Goal: Navigation & Orientation: Find specific page/section

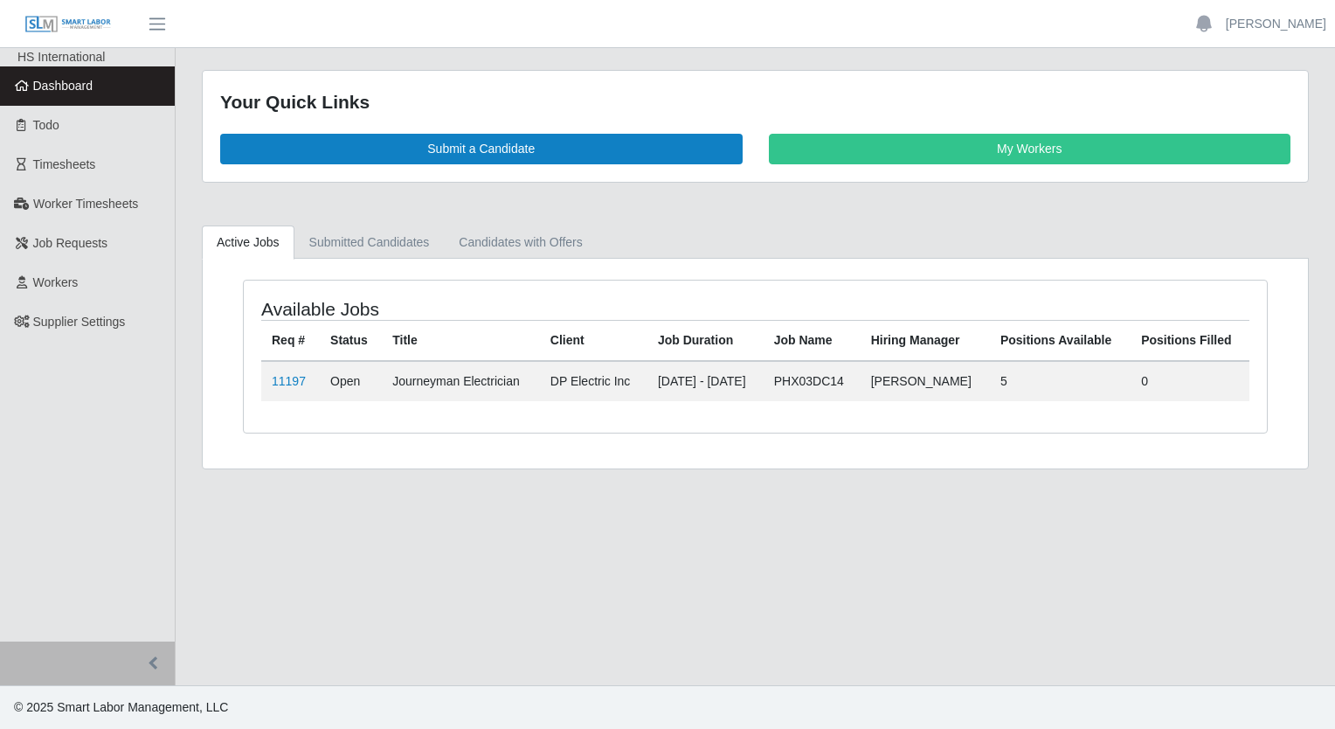
click at [294, 389] on td "11197" at bounding box center [290, 381] width 59 height 40
click at [291, 378] on link "11197" at bounding box center [289, 381] width 34 height 14
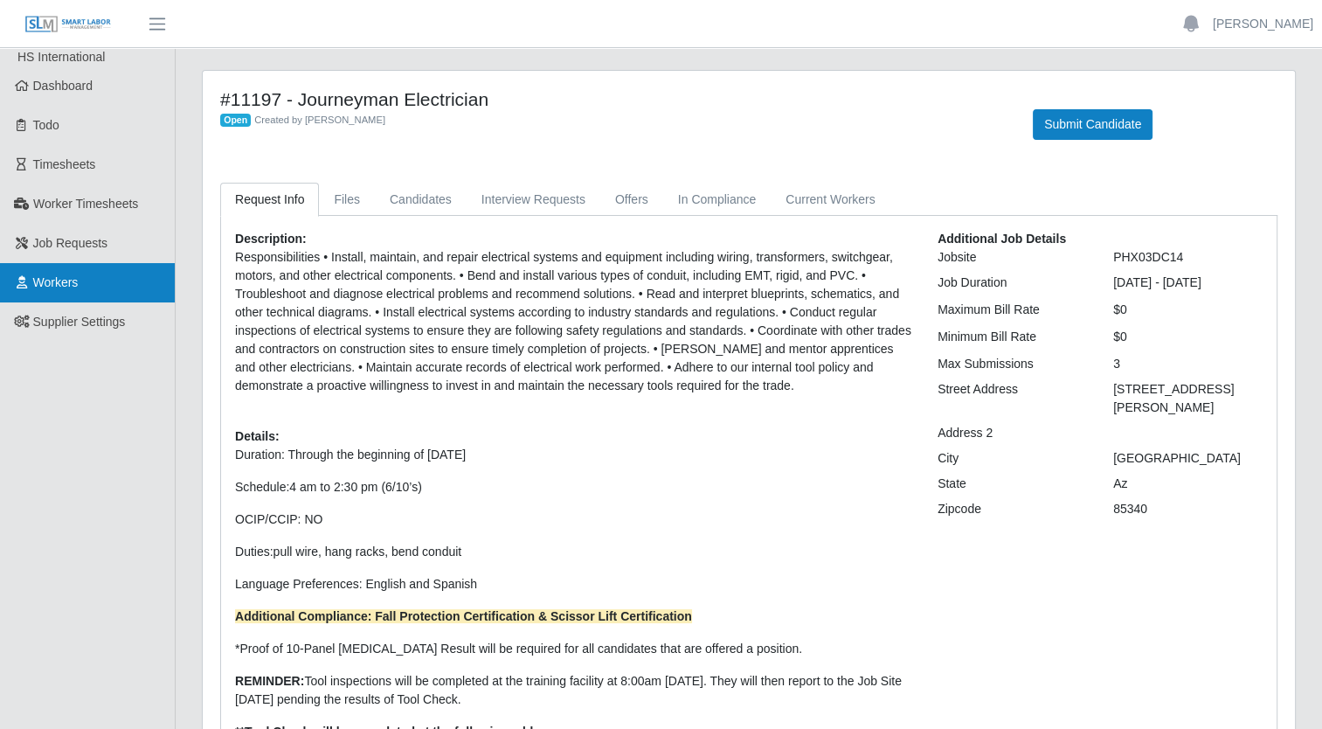
click at [106, 281] on link "Workers" at bounding box center [87, 282] width 175 height 39
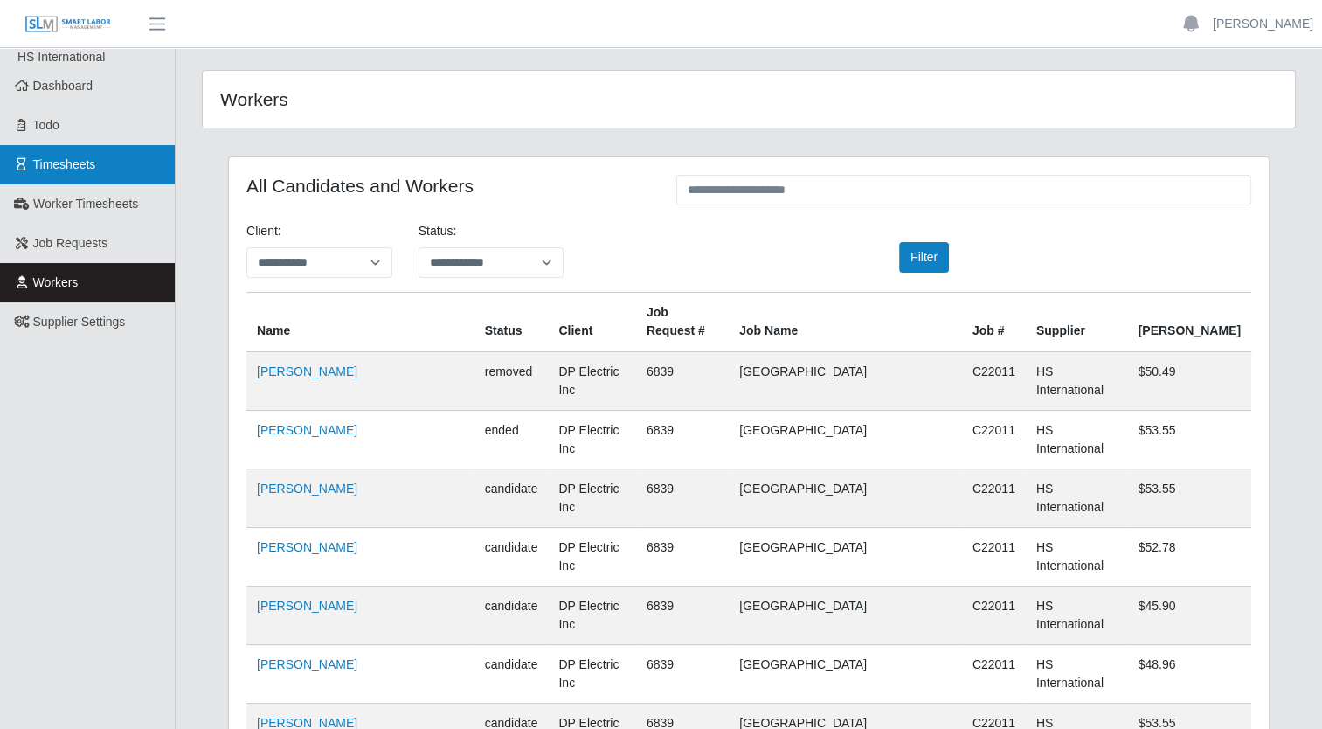
click at [66, 165] on span "Timesheets" at bounding box center [64, 164] width 63 height 14
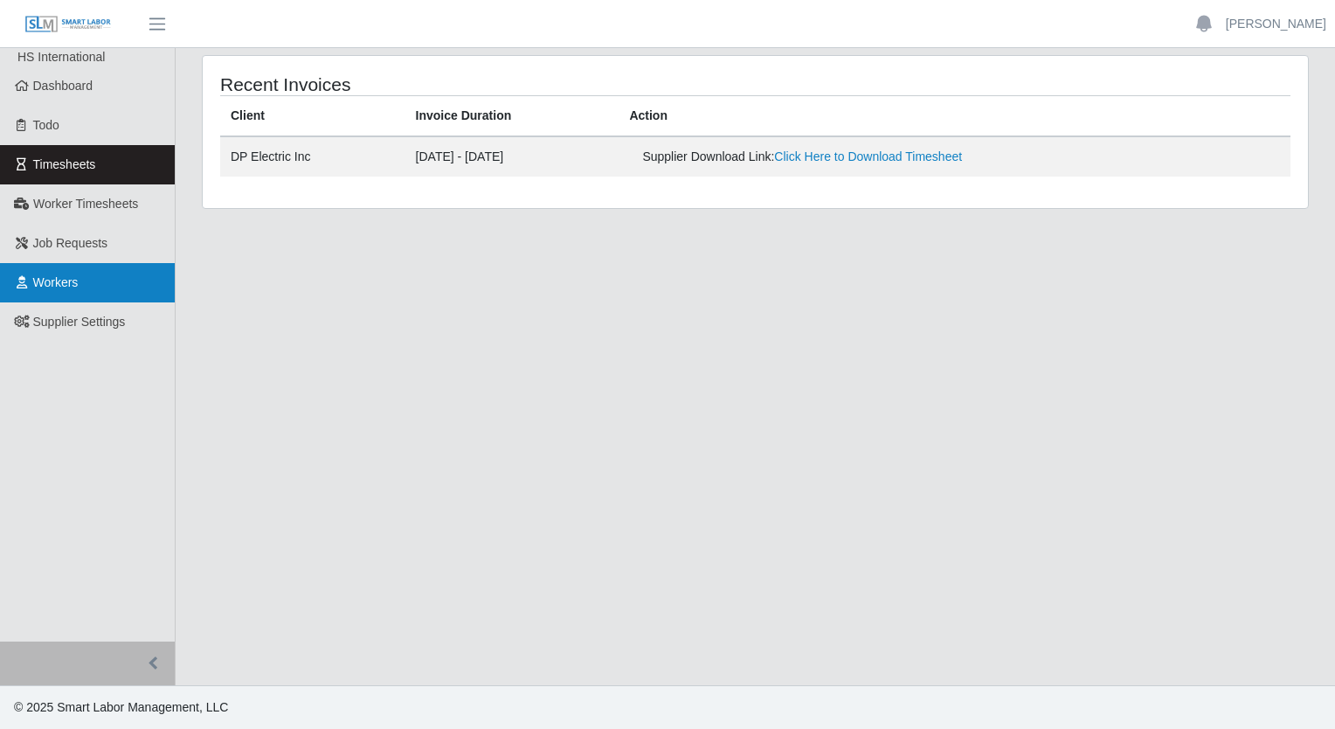
click at [81, 281] on link "Workers" at bounding box center [87, 282] width 175 height 39
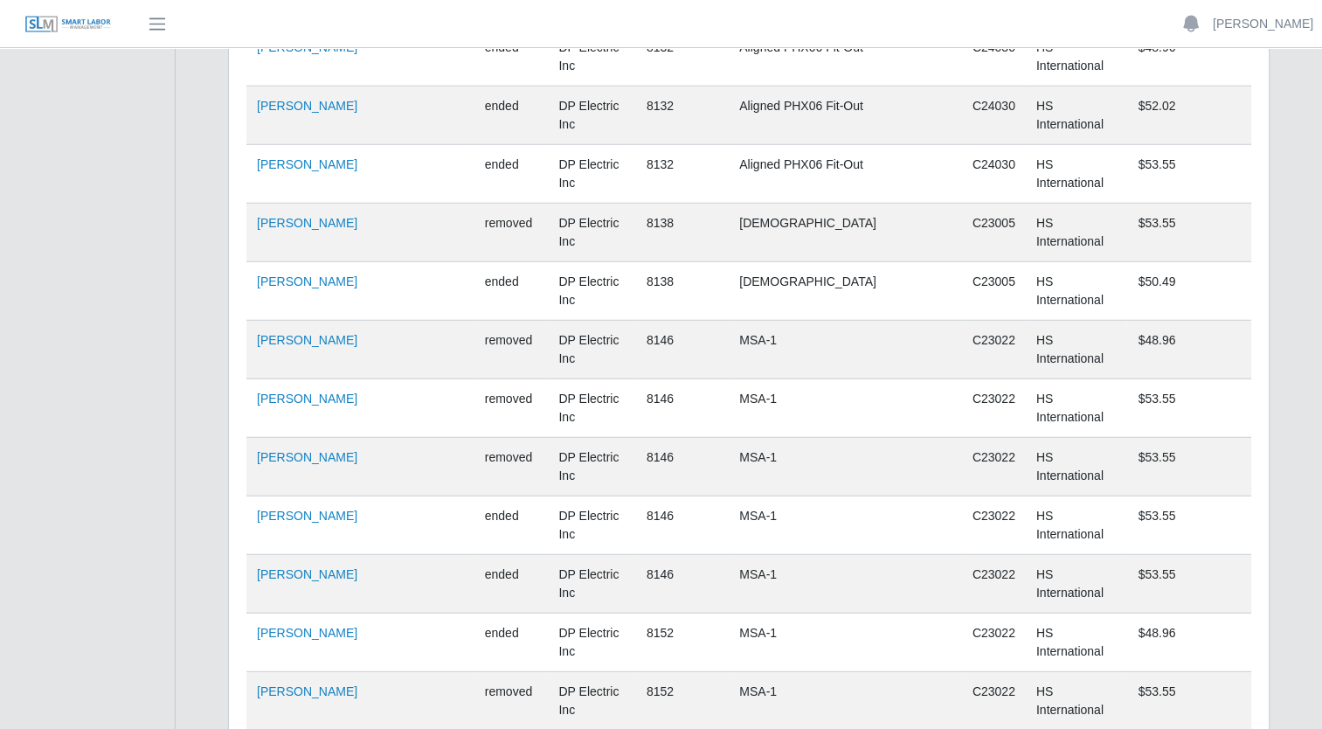
scroll to position [11308, 0]
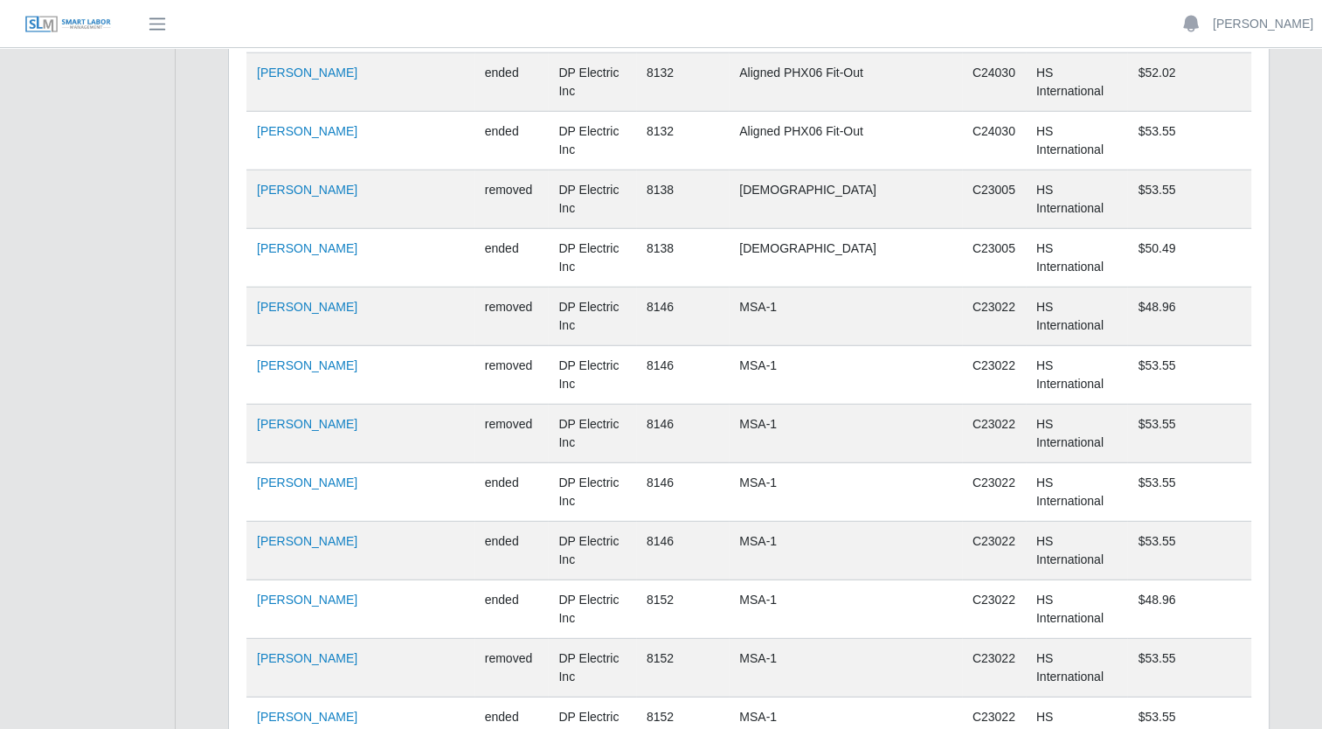
drag, startPoint x: 250, startPoint y: 531, endPoint x: 367, endPoint y: 569, distance: 123.3
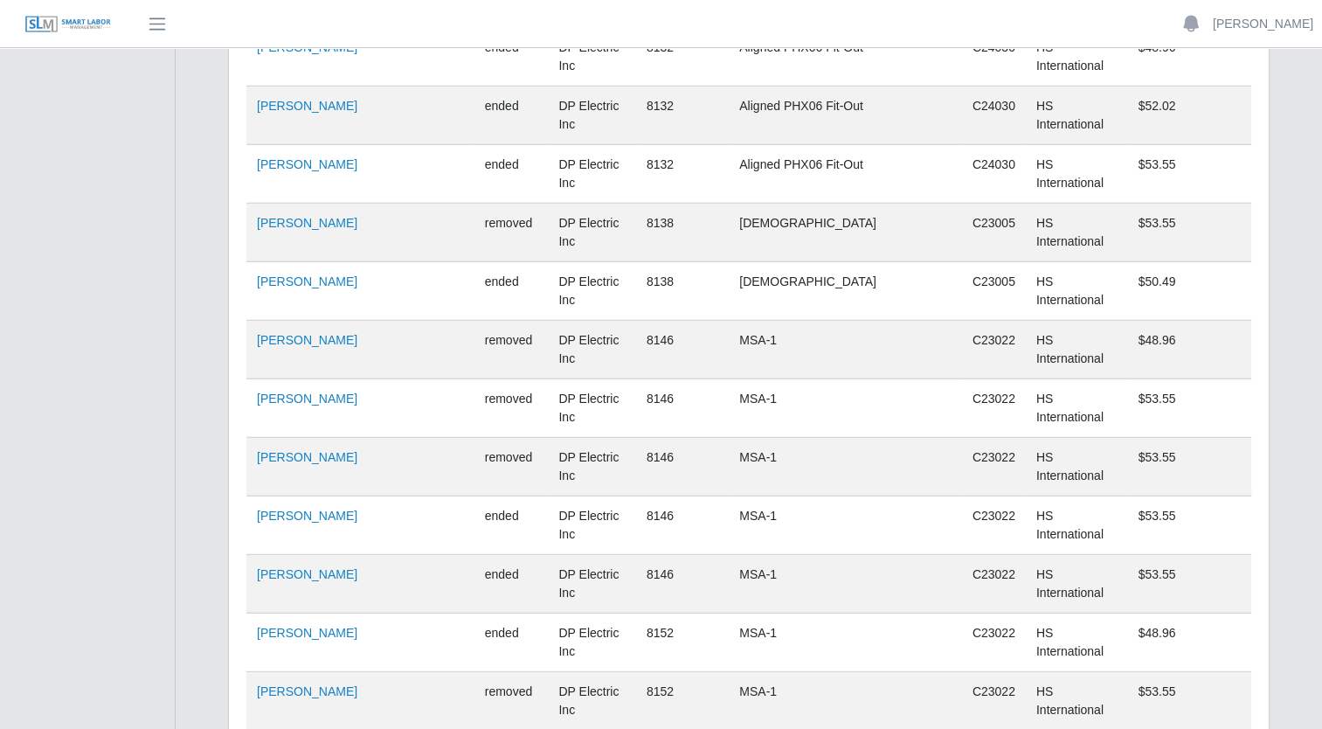
scroll to position [11308, 0]
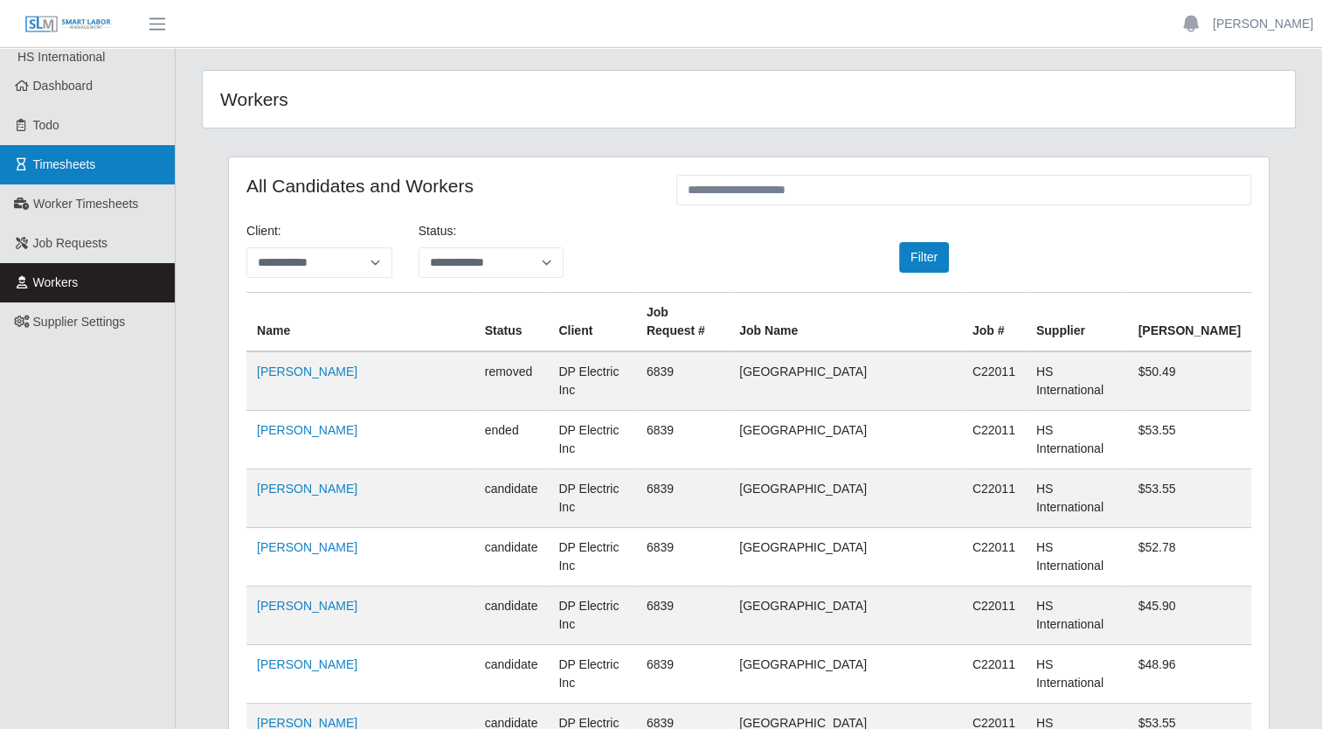
click at [73, 161] on span "Timesheets" at bounding box center [64, 164] width 63 height 14
